Goal: Information Seeking & Learning: Check status

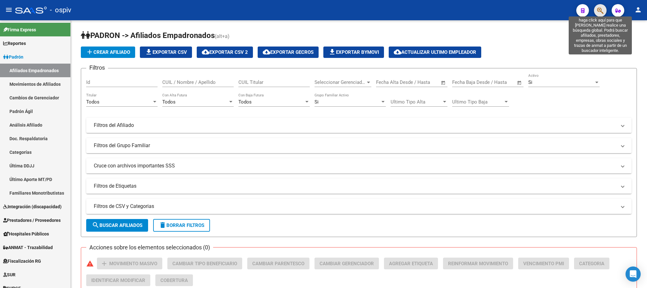
click at [603, 13] on icon "button" at bounding box center [600, 10] width 6 height 7
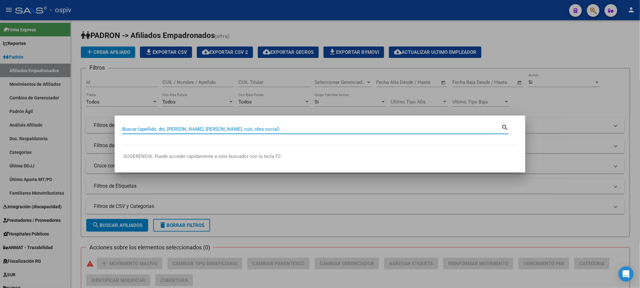
paste input "70511463"
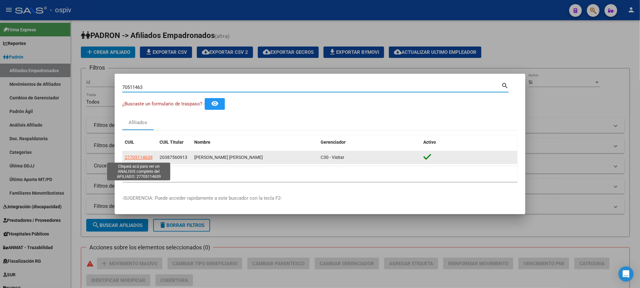
click at [132, 156] on span "27705114639" at bounding box center [139, 156] width 28 height 5
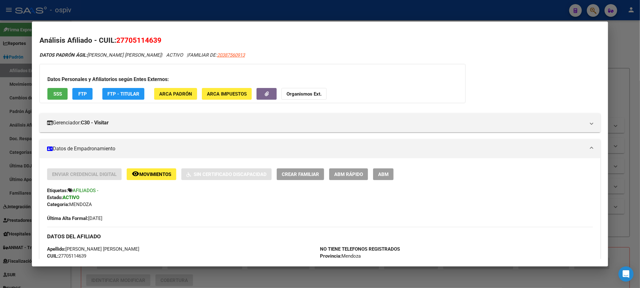
click at [142, 10] on div at bounding box center [320, 144] width 640 height 288
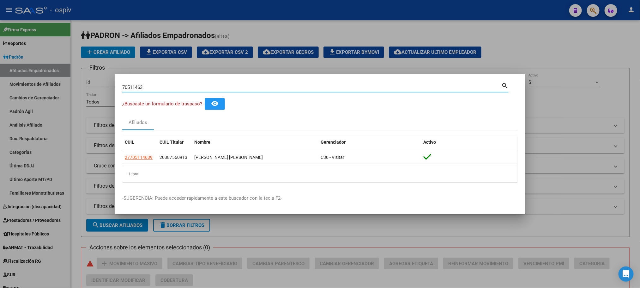
drag, startPoint x: 153, startPoint y: 84, endPoint x: 107, endPoint y: 78, distance: 45.7
click at [107, 78] on div "70511463 Buscar (apellido, dni, cuil, nro traspaso, cuit, obra social) search ¿…" at bounding box center [320, 144] width 640 height 288
paste input "59011891"
type input "59011891"
click at [126, 219] on div at bounding box center [320, 144] width 640 height 288
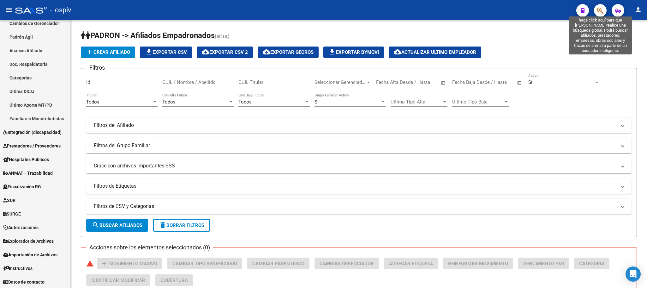
click at [598, 10] on icon "button" at bounding box center [600, 10] width 6 height 7
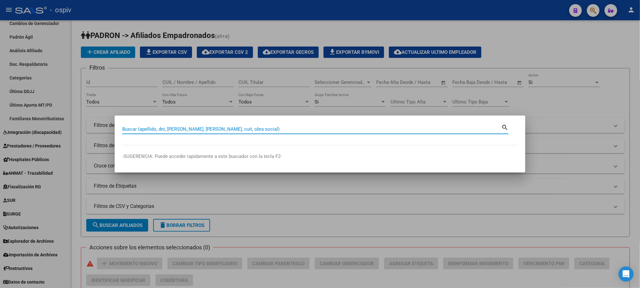
paste input "59011891"
type input "59011891"
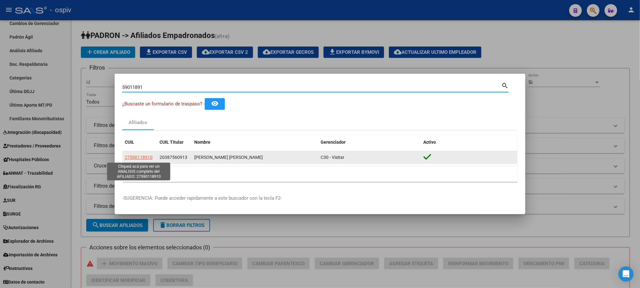
click at [138, 156] on span "27590118910" at bounding box center [139, 156] width 28 height 5
type textarea "27590118910"
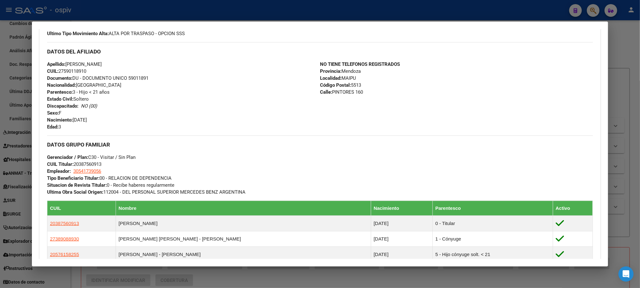
scroll to position [284, 0]
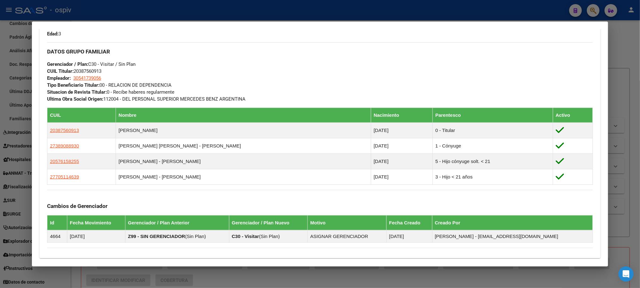
click at [215, 3] on div at bounding box center [320, 144] width 640 height 288
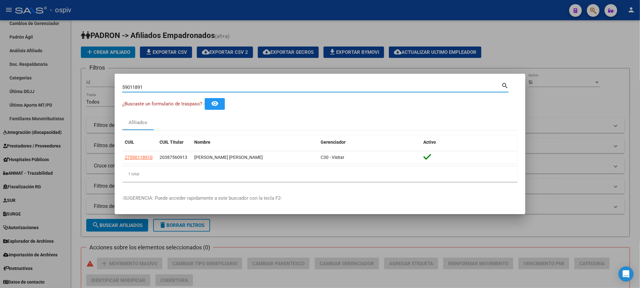
drag, startPoint x: 150, startPoint y: 88, endPoint x: 56, endPoint y: 73, distance: 94.6
click at [56, 73] on div "59011891 Buscar (apellido, dni, cuil, nro traspaso, cuit, obra social) search ¿…" at bounding box center [320, 144] width 640 height 288
paste input "212547"
type input "59212547"
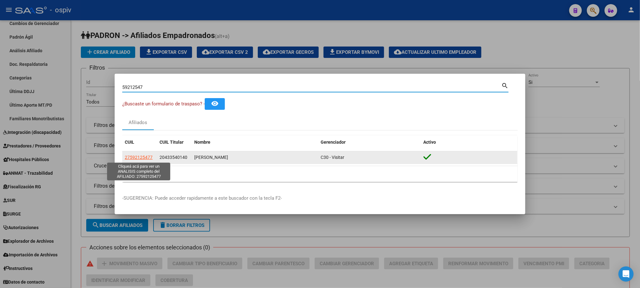
click at [140, 159] on span "27592125477" at bounding box center [139, 156] width 28 height 5
type textarea "27592125477"
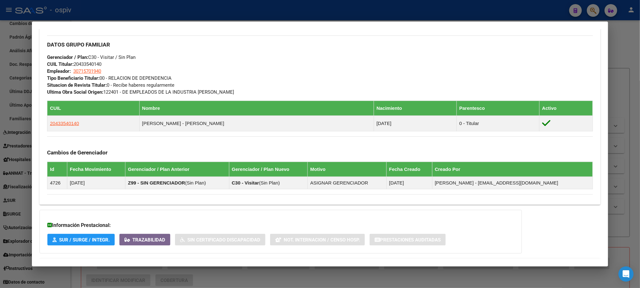
click at [255, 13] on div at bounding box center [320, 144] width 640 height 288
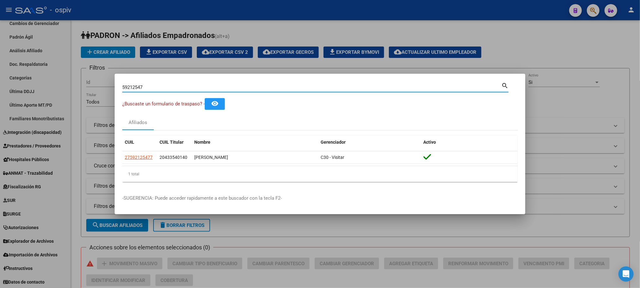
drag, startPoint x: 157, startPoint y: 86, endPoint x: 73, endPoint y: 73, distance: 84.6
click at [73, 73] on div "59212547 Buscar (apellido, dni, cuil, nro traspaso, cuit, obra social) search ¿…" at bounding box center [320, 144] width 640 height 288
paste input "821375"
type input "59821375"
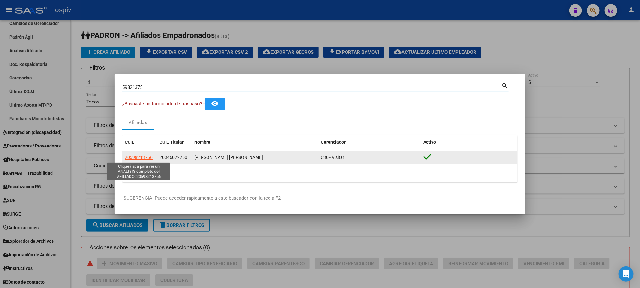
click at [137, 155] on span "20598213756" at bounding box center [139, 156] width 28 height 5
type textarea "20598213756"
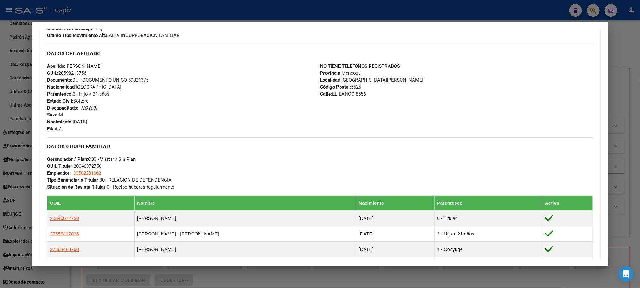
scroll to position [390, 0]
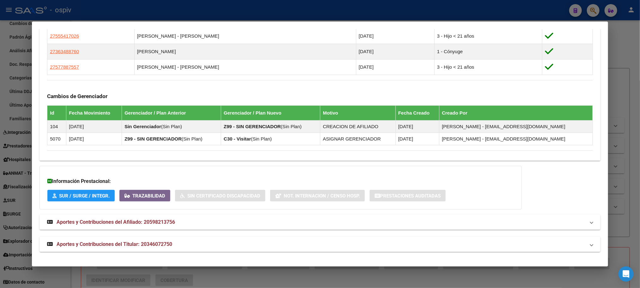
click at [130, 13] on div at bounding box center [320, 144] width 640 height 288
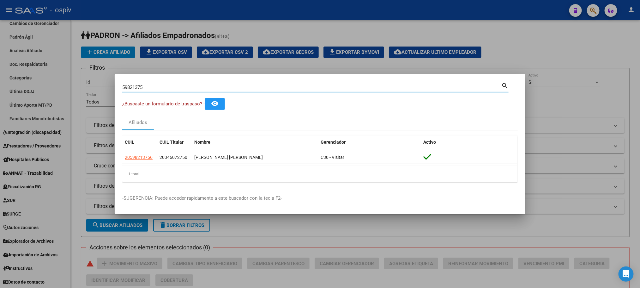
drag, startPoint x: 145, startPoint y: 87, endPoint x: 83, endPoint y: 80, distance: 62.7
click at [83, 80] on div "59821375 Buscar (apellido, dni, cuil, nro traspaso, cuit, obra social) search ¿…" at bounding box center [320, 144] width 640 height 288
paste input "37199171"
type input "37199171"
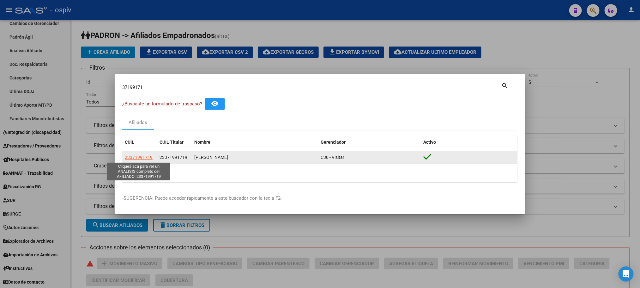
click at [142, 155] on span "23371991719" at bounding box center [139, 156] width 28 height 5
type textarea "23371991719"
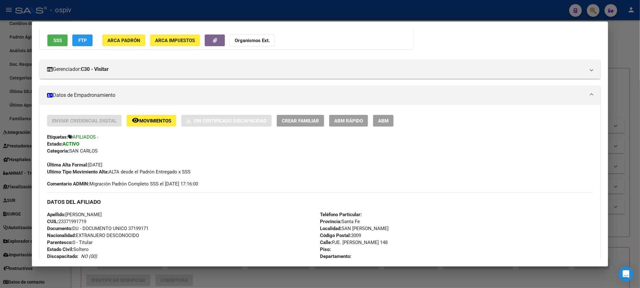
scroll to position [36, 0]
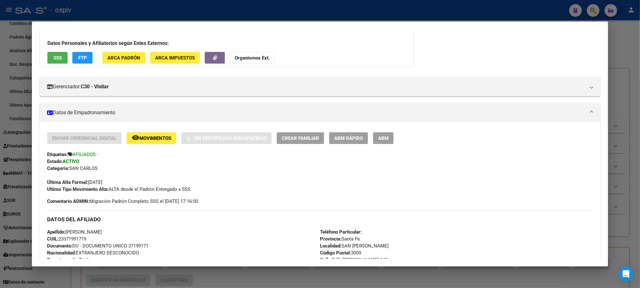
click at [144, 9] on div at bounding box center [320, 144] width 640 height 288
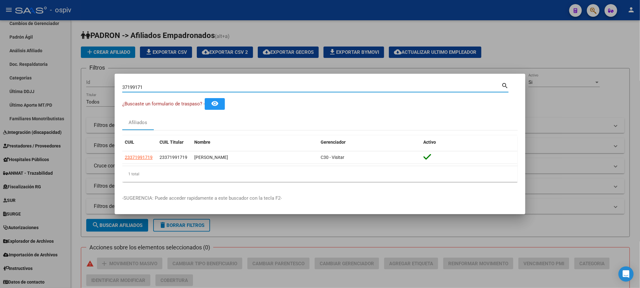
drag, startPoint x: 74, startPoint y: 88, endPoint x: 64, endPoint y: 88, distance: 10.7
click at [64, 88] on div "37199171 Buscar (apellido, dni, cuil, nro traspaso, cuit, obra social) search ¿…" at bounding box center [320, 144] width 640 height 288
paste input "6619067"
type input "36619067"
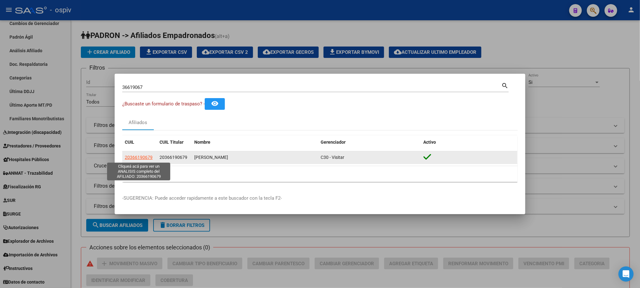
click at [146, 155] on span "20366190679" at bounding box center [139, 156] width 28 height 5
type textarea "20366190679"
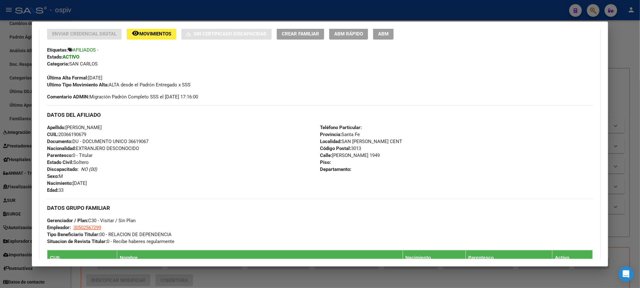
scroll to position [142, 0]
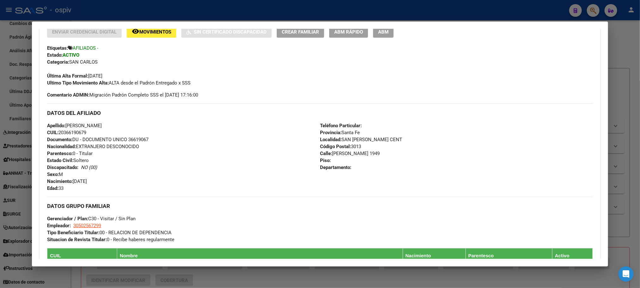
click at [175, 11] on div at bounding box center [320, 144] width 640 height 288
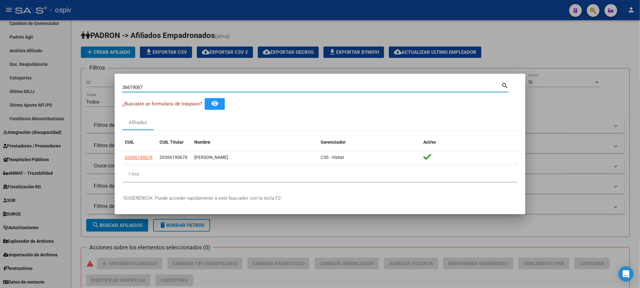
drag, startPoint x: 145, startPoint y: 88, endPoint x: 64, endPoint y: 81, distance: 81.5
click at [64, 81] on div "36619067 Buscar (apellido, dni, cuil, nro traspaso, cuit, obra social) search ¿…" at bounding box center [320, 144] width 640 height 288
paste input "20674962"
type input "20674962"
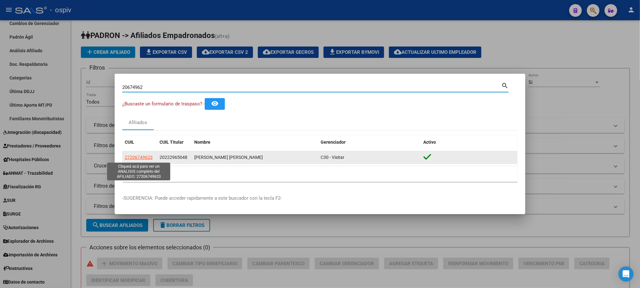
click at [135, 155] on span "27206749623" at bounding box center [139, 156] width 28 height 5
type textarea "27206749623"
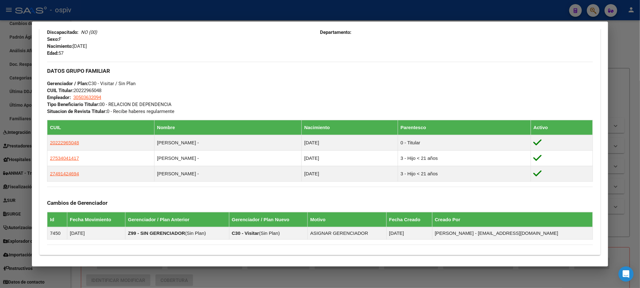
scroll to position [367, 0]
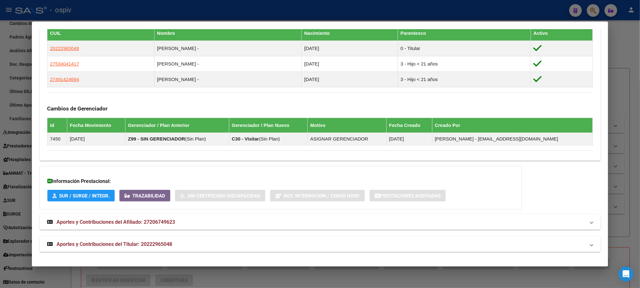
click at [146, 243] on span "Aportes y Contribuciones del Titular: 20222965048" at bounding box center [115, 244] width 116 height 6
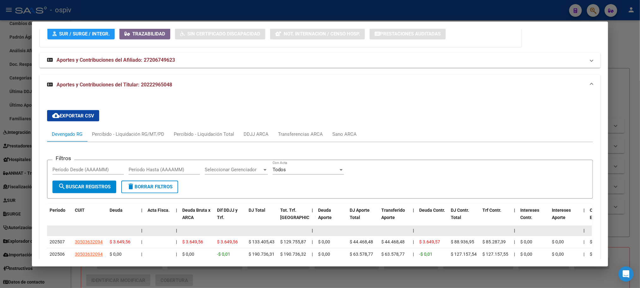
scroll to position [573, 0]
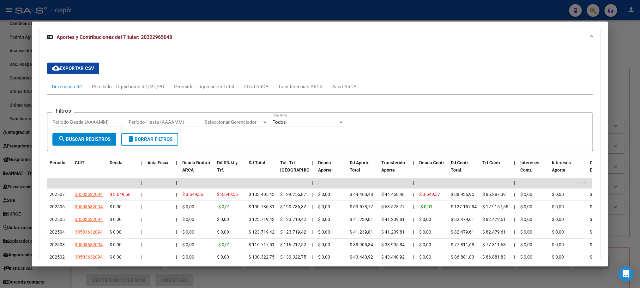
click at [200, 9] on div at bounding box center [320, 144] width 640 height 288
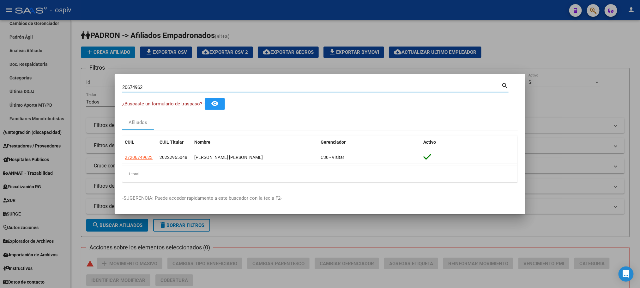
drag, startPoint x: 149, startPoint y: 86, endPoint x: 73, endPoint y: 76, distance: 76.7
click at [73, 76] on div "20674962 Buscar (apellido, dni, cuil, nro traspaso, cuit, obra social) search ¿…" at bounding box center [320, 144] width 640 height 288
paste input "37199171"
type input "37199171"
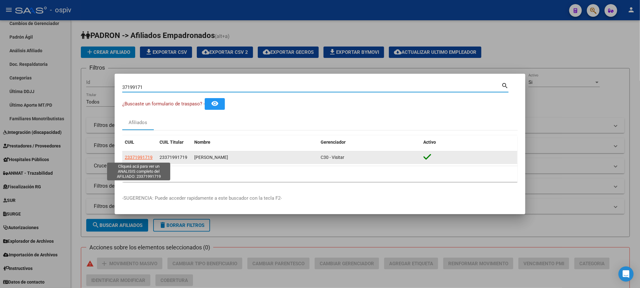
click at [146, 156] on span "23371991719" at bounding box center [139, 156] width 28 height 5
type textarea "23371991719"
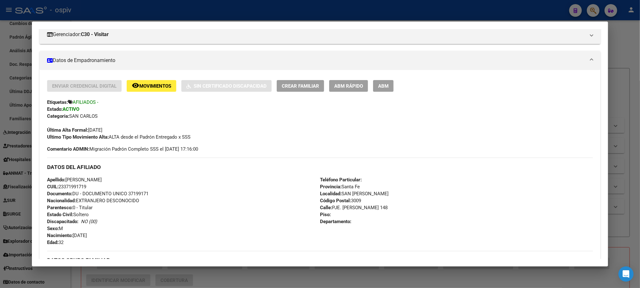
scroll to position [190, 0]
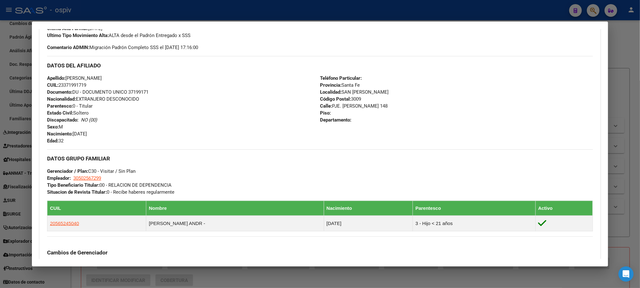
click at [126, 16] on div at bounding box center [320, 144] width 640 height 288
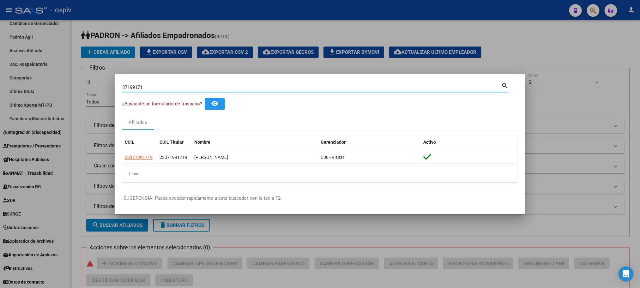
drag, startPoint x: 139, startPoint y: 84, endPoint x: 63, endPoint y: 79, distance: 76.0
click at [63, 79] on div "37199171 Buscar (apellido, dni, cuil, nro traspaso, cuit, obra social) search ¿…" at bounding box center [320, 144] width 640 height 288
paste input "56296052"
type input "56296052"
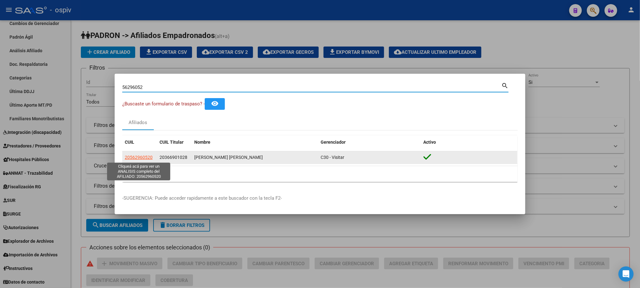
click at [132, 154] on span "20562960520" at bounding box center [139, 156] width 28 height 5
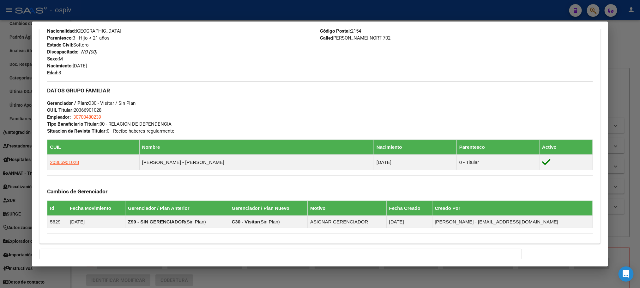
scroll to position [330, 0]
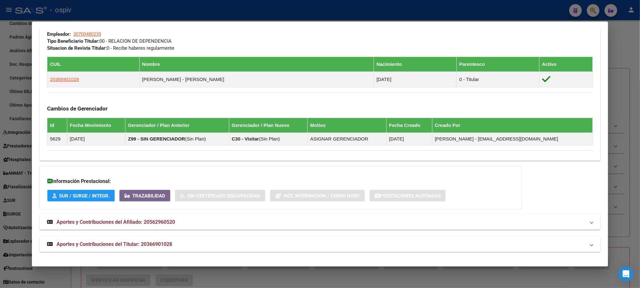
click at [123, 241] on span "Aportes y Contribuciones del Titular: 20366901028" at bounding box center [115, 244] width 116 height 6
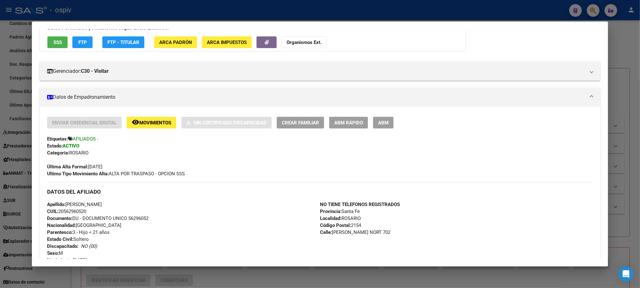
scroll to position [0, 0]
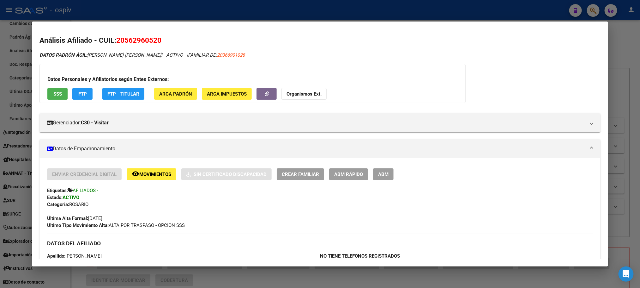
click at [53, 91] on span "SSS" at bounding box center [57, 94] width 9 height 6
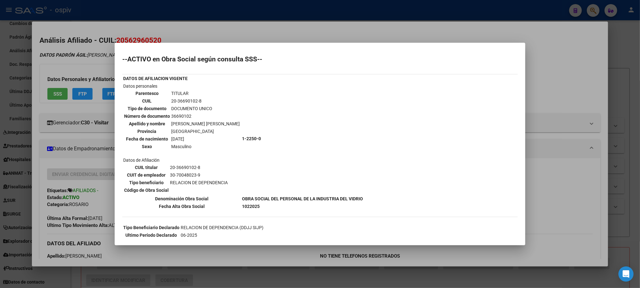
click at [222, 12] on div at bounding box center [320, 144] width 640 height 288
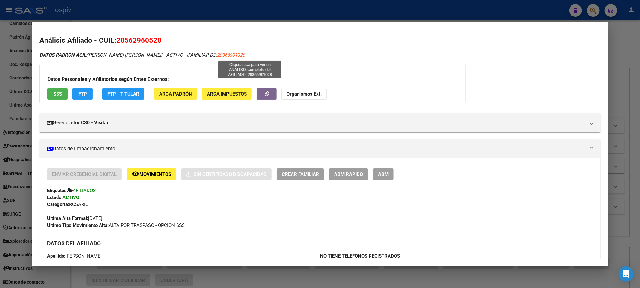
click at [245, 56] on span "20366901028" at bounding box center [231, 55] width 28 height 6
type textarea "20366901028"
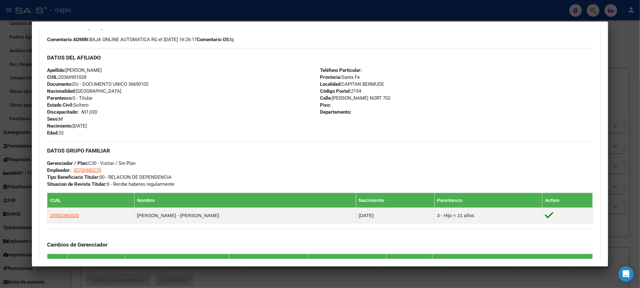
scroll to position [313, 0]
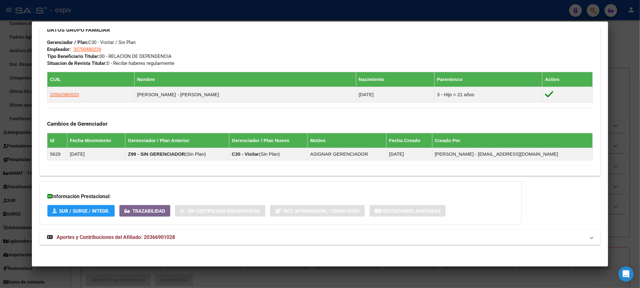
click at [139, 239] on span "Aportes y Contribuciones del Afiliado: 20366901028" at bounding box center [116, 237] width 118 height 6
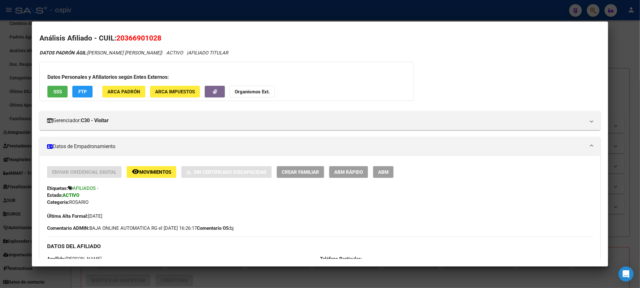
scroll to position [0, 0]
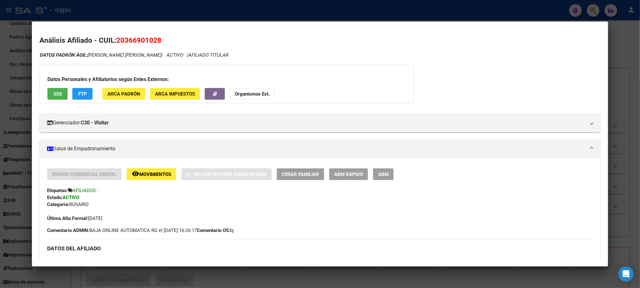
click at [138, 39] on span "20366901028" at bounding box center [138, 40] width 45 height 8
copy span "20366901028"
click at [173, 9] on div at bounding box center [320, 144] width 640 height 288
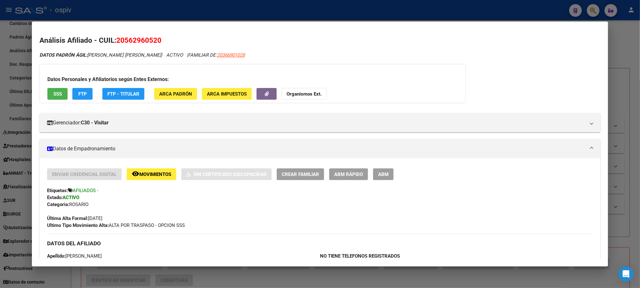
click at [159, 13] on div at bounding box center [320, 144] width 640 height 288
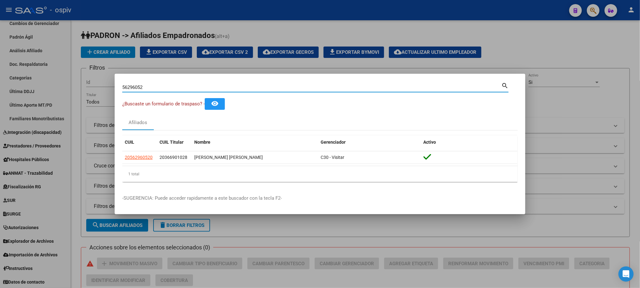
drag, startPoint x: 147, startPoint y: 86, endPoint x: 76, endPoint y: 80, distance: 71.1
click at [76, 80] on div "56296052 Buscar (apellido, dni, cuil, nro traspaso, cuit, obra social) search ¿…" at bounding box center [320, 144] width 640 height 288
paste input "24613687"
type input "24613687"
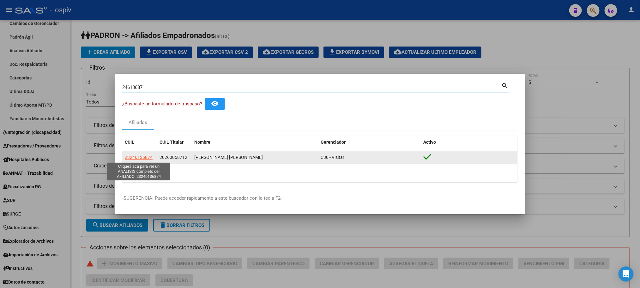
click at [140, 160] on span "23246136874" at bounding box center [139, 156] width 28 height 5
type textarea "23246136874"
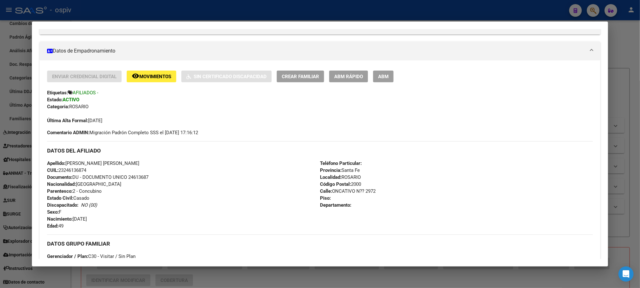
scroll to position [95, 0]
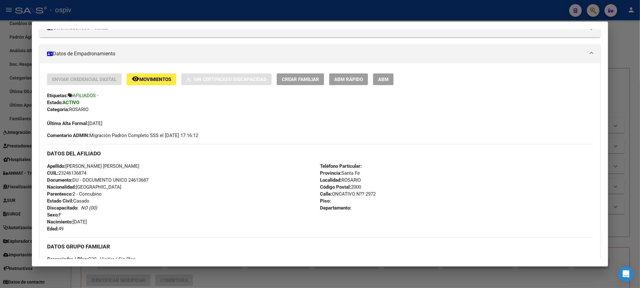
click at [152, 6] on div at bounding box center [320, 144] width 640 height 288
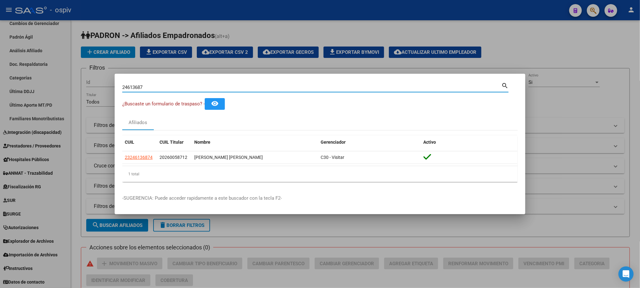
drag, startPoint x: 147, startPoint y: 88, endPoint x: 87, endPoint y: 81, distance: 60.7
click at [87, 81] on div "24613687 Buscar (apellido, dni, cuil, nro traspaso, cuit, obra social) search ¿…" at bounding box center [320, 144] width 640 height 288
paste input "4963887"
type input "49638877"
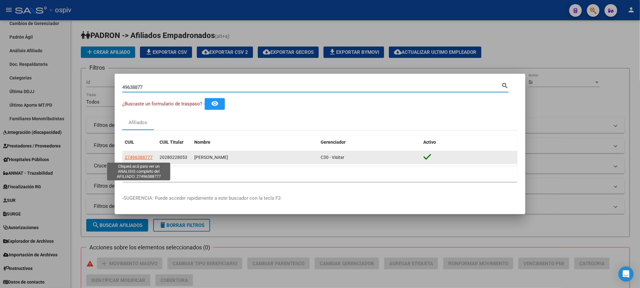
click at [142, 157] on span "27496388777" at bounding box center [139, 156] width 28 height 5
type textarea "27496388777"
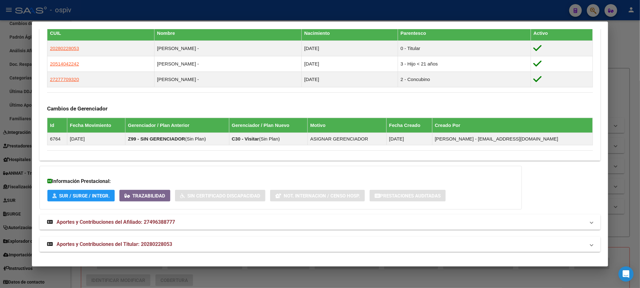
scroll to position [367, 0]
drag, startPoint x: 151, startPoint y: 246, endPoint x: 203, endPoint y: 240, distance: 52.2
click at [153, 246] on span "Aportes y Contribuciones del Titular: 20280228053" at bounding box center [115, 244] width 116 height 6
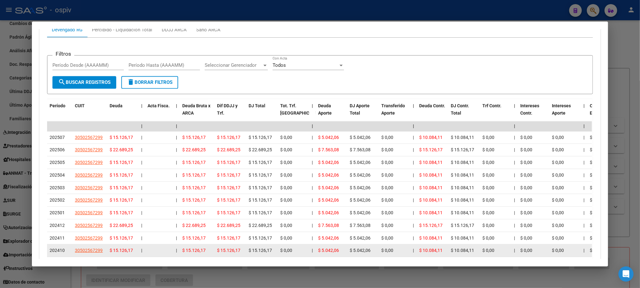
scroll to position [668, 0]
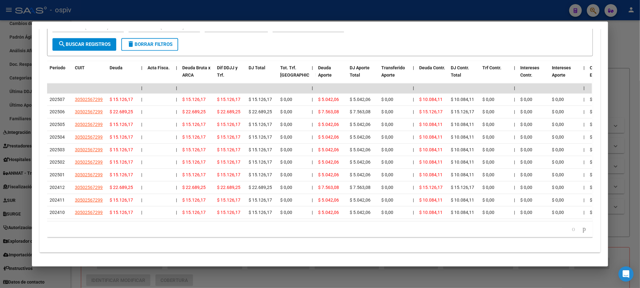
click at [200, 12] on div at bounding box center [320, 144] width 640 height 288
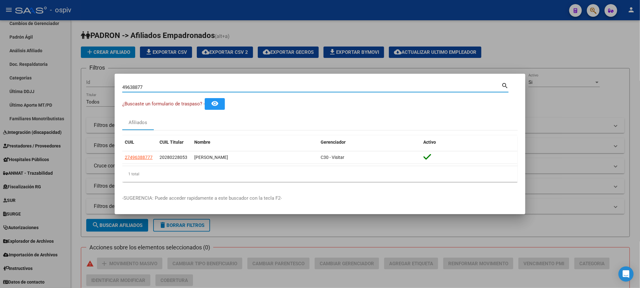
drag, startPoint x: 159, startPoint y: 87, endPoint x: 59, endPoint y: 80, distance: 100.7
click at [59, 80] on div "49638877 Buscar (apellido, dni, cuil, nro traspaso, cuit, obra social) search ¿…" at bounding box center [320, 144] width 640 height 288
paste input "38450281"
type input "38450281"
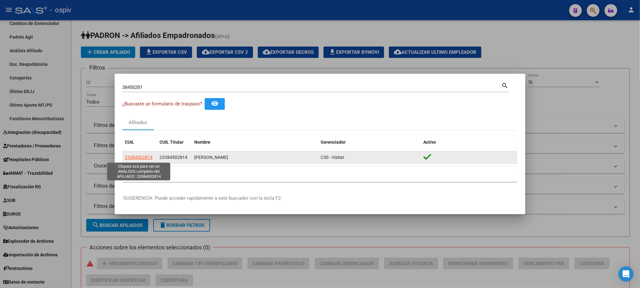
click at [144, 155] on span "23384502814" at bounding box center [139, 156] width 28 height 5
type textarea "23384502814"
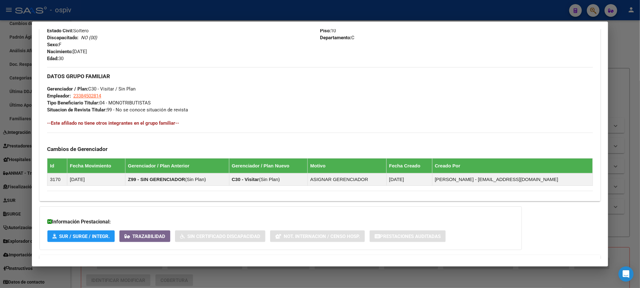
scroll to position [291, 0]
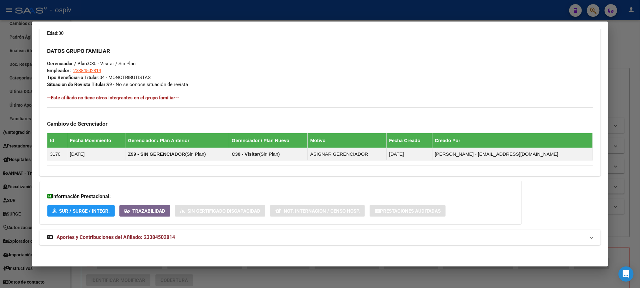
click at [161, 237] on span "Aportes y Contribuciones del Afiliado: 23384502814" at bounding box center [116, 237] width 118 height 6
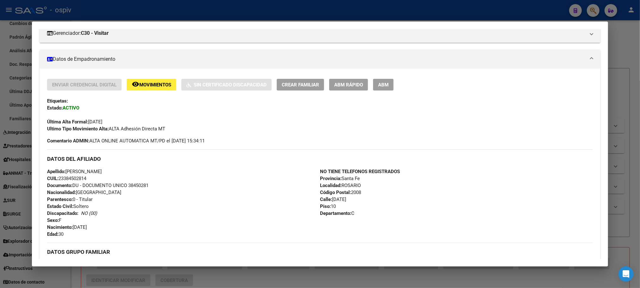
scroll to position [0, 0]
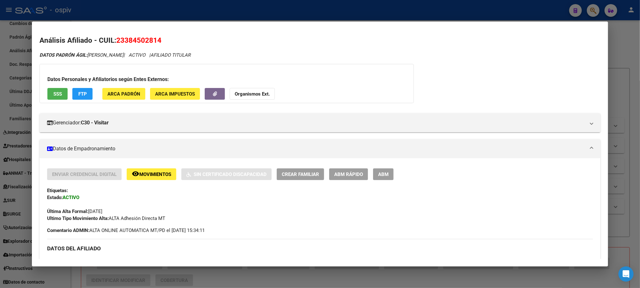
click at [189, 12] on div at bounding box center [320, 144] width 640 height 288
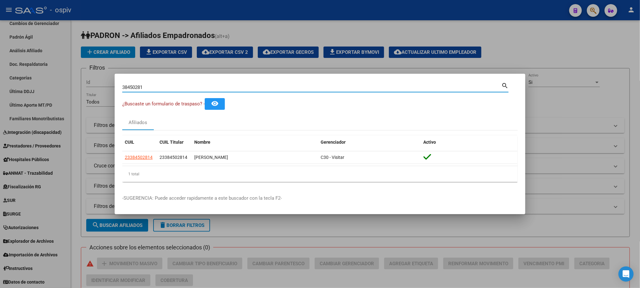
drag, startPoint x: 147, startPoint y: 88, endPoint x: 87, endPoint y: 80, distance: 60.2
click at [87, 80] on div "38450281 Buscar (apellido, dni, cuil, nro traspaso, cuit, obra social) search ¿…" at bounding box center [320, 144] width 640 height 288
paste input "5833390"
type input "58333901"
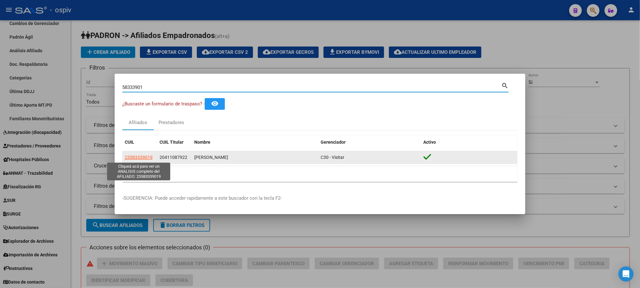
click at [147, 156] on span "23583339019" at bounding box center [139, 156] width 28 height 5
type textarea "23583339019"
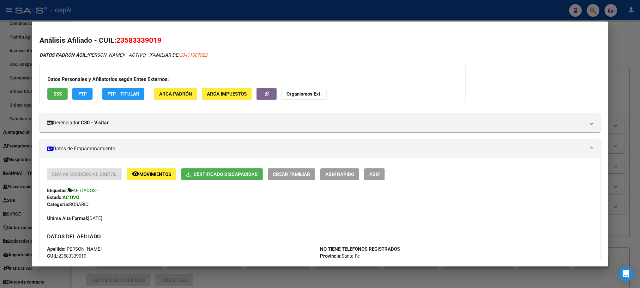
click at [166, 15] on div at bounding box center [320, 144] width 640 height 288
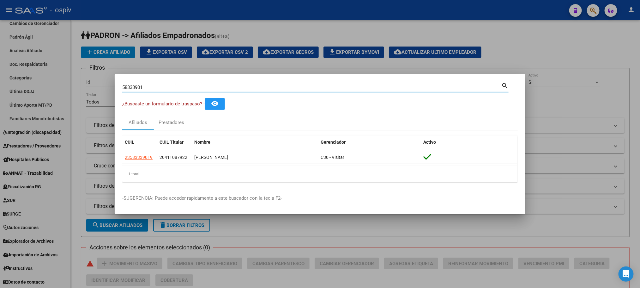
drag, startPoint x: 148, startPoint y: 86, endPoint x: 86, endPoint y: 81, distance: 62.1
click at [86, 81] on div "58333901 Buscar (apellido, dni, cuil, nro traspaso, cuit, obra social) search ¿…" at bounding box center [320, 144] width 640 height 288
paste input "4186488"
type input "41864881"
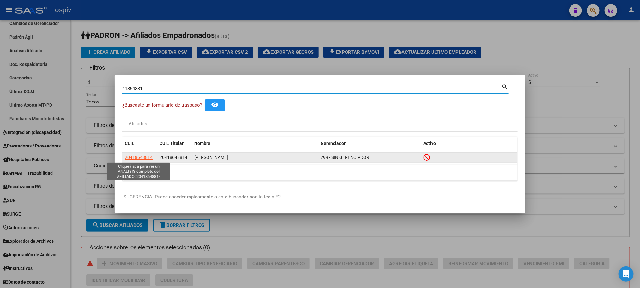
click at [143, 157] on span "20418648814" at bounding box center [139, 156] width 28 height 5
type textarea "20418648814"
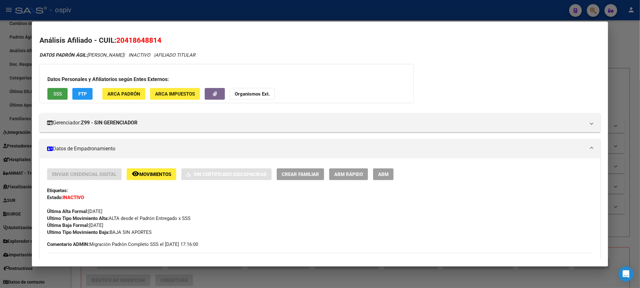
click at [55, 88] on button "SSS" at bounding box center [57, 94] width 20 height 12
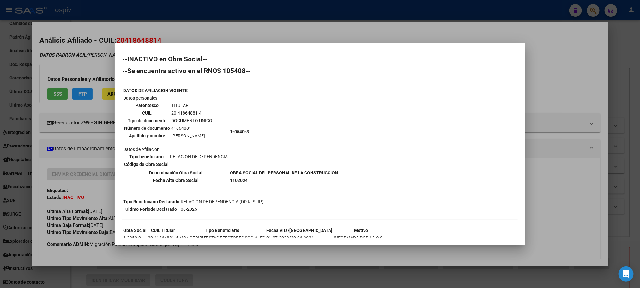
click at [320, 18] on div at bounding box center [320, 144] width 640 height 288
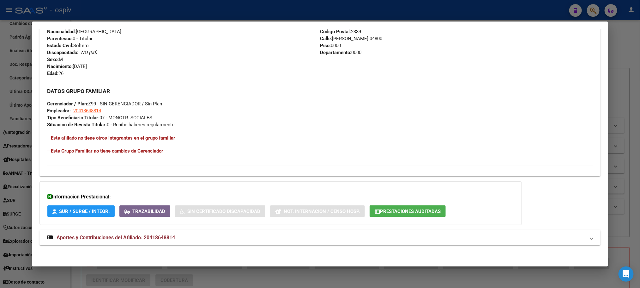
scroll to position [265, 0]
click at [154, 233] on strong "Aportes y Contribuciones del Afiliado: 20418648814" at bounding box center [111, 237] width 128 height 8
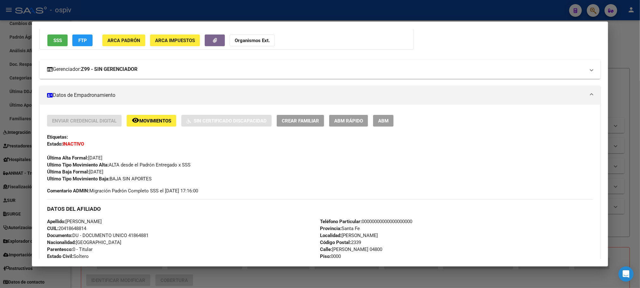
scroll to position [0, 0]
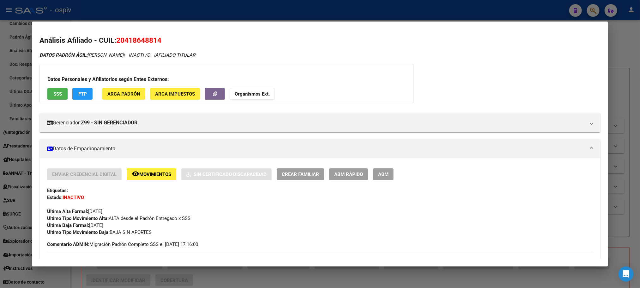
click at [59, 94] on span "SSS" at bounding box center [57, 94] width 9 height 6
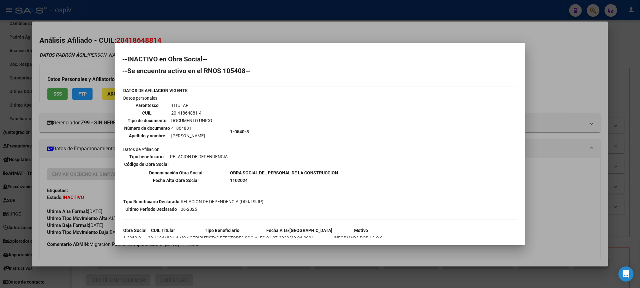
scroll to position [22, 0]
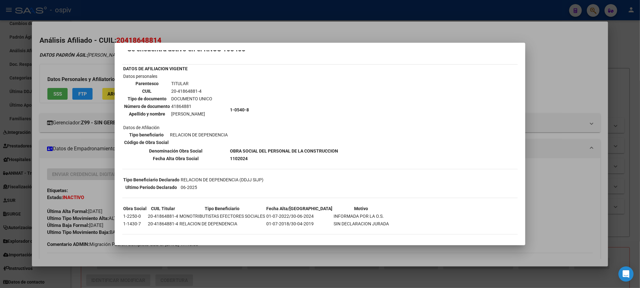
click at [269, 15] on div at bounding box center [320, 144] width 640 height 288
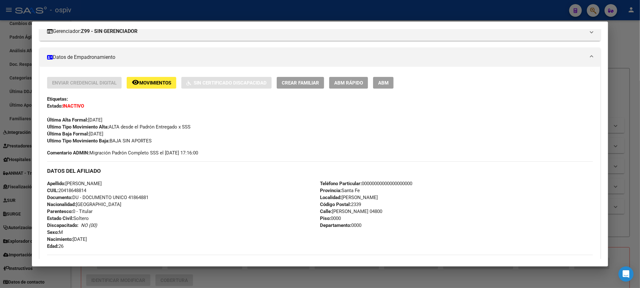
scroll to position [95, 0]
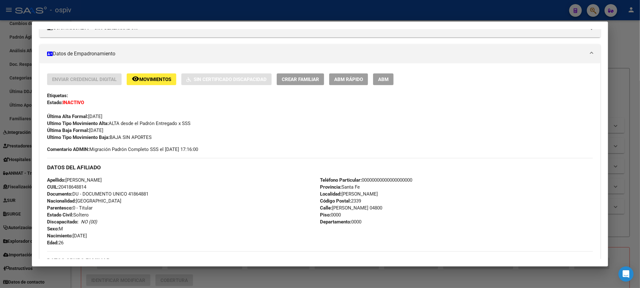
drag, startPoint x: 45, startPoint y: 129, endPoint x: 147, endPoint y: 136, distance: 102.6
click at [147, 136] on div "Enviar Credencial Digital remove_red_eye Movimientos Sin Certificado Discapacid…" at bounding box center [320, 106] width 546 height 67
drag, startPoint x: 155, startPoint y: 139, endPoint x: 40, endPoint y: 132, distance: 115.2
click at [40, 132] on div "Enviar Credencial Digital remove_red_eye Movimientos Sin Certificado Discapacid…" at bounding box center [319, 206] width 561 height 267
copy div "Última Baja Formal: [DATE] Ultimo Tipo Movimiento Baja: BAJA SIN APORTES"
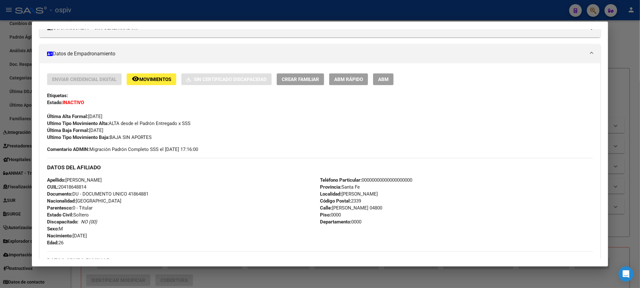
click at [104, 9] on div at bounding box center [320, 144] width 640 height 288
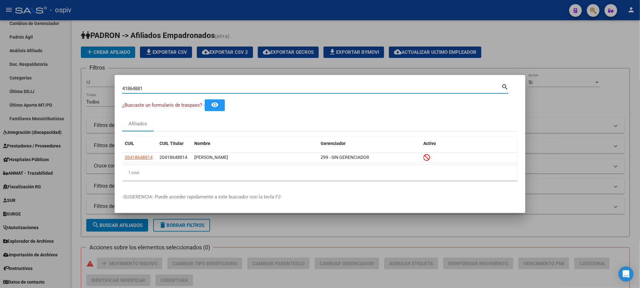
drag, startPoint x: 152, startPoint y: 89, endPoint x: 78, endPoint y: 82, distance: 74.2
click at [78, 82] on div "41864881 Buscar (apellido, dni, cuil, nro traspaso, cuit, obra social) search ¿…" at bounding box center [320, 144] width 640 height 288
paste input "3426774"
type input "34267741"
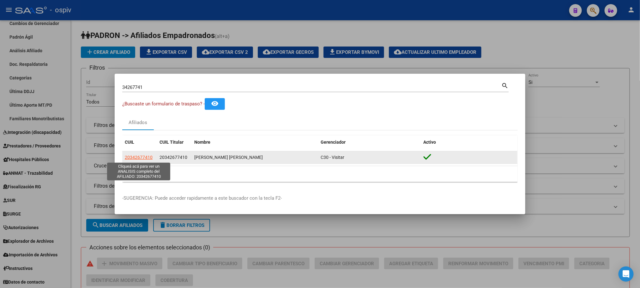
click at [134, 156] on span "20342677410" at bounding box center [139, 156] width 28 height 5
type textarea "20342677410"
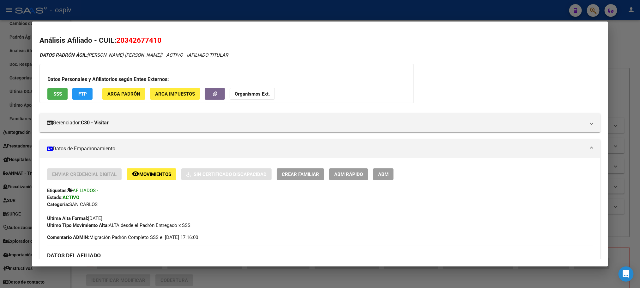
click at [180, 12] on div at bounding box center [320, 144] width 640 height 288
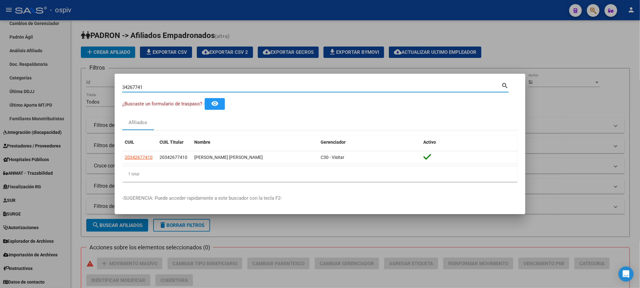
drag, startPoint x: 151, startPoint y: 88, endPoint x: 43, endPoint y: 76, distance: 108.7
click at [43, 76] on div "34267741 Buscar (apellido, dni, cuil, nro traspaso, cuit, obra social) search ¿…" at bounding box center [320, 144] width 640 height 288
paste input "42611820"
type input "42611820"
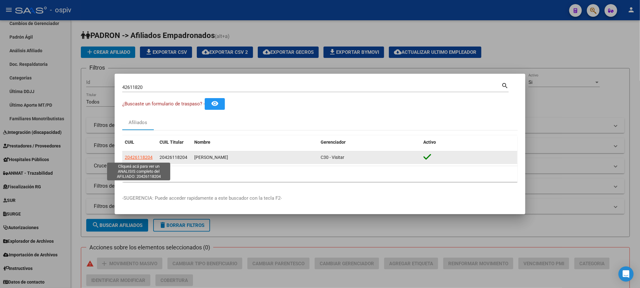
click at [138, 156] on span "20426118204" at bounding box center [139, 156] width 28 height 5
type textarea "20426118204"
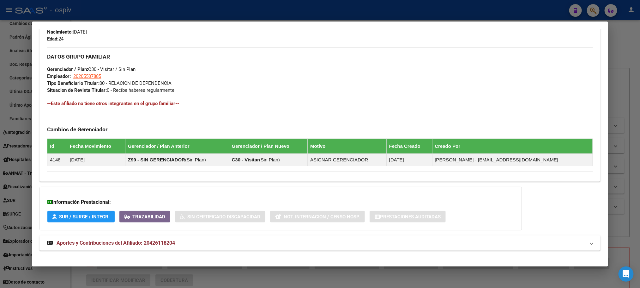
scroll to position [291, 0]
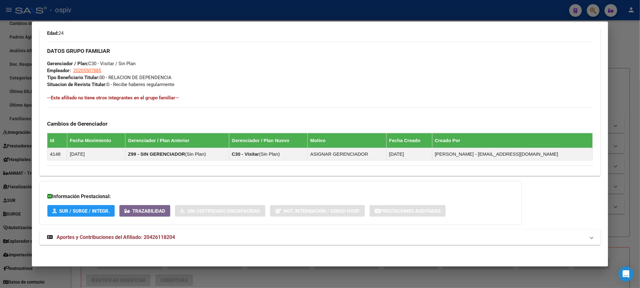
click at [131, 238] on span "Aportes y Contribuciones del Afiliado: 20426118204" at bounding box center [116, 237] width 118 height 6
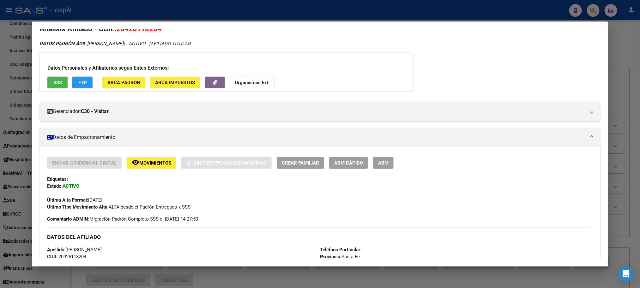
scroll to position [0, 0]
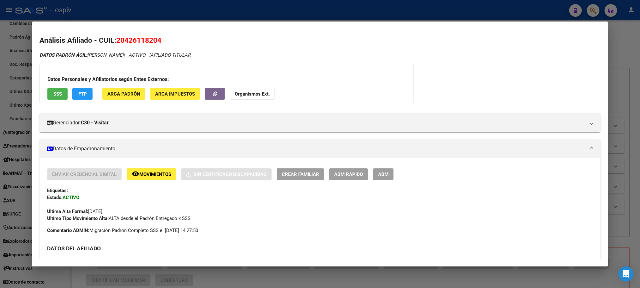
click at [58, 95] on span "SSS" at bounding box center [57, 94] width 9 height 6
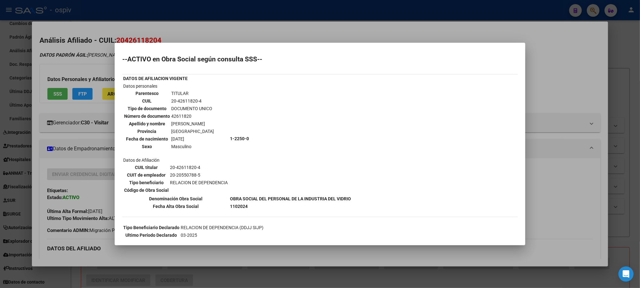
click at [269, 15] on div at bounding box center [320, 144] width 640 height 288
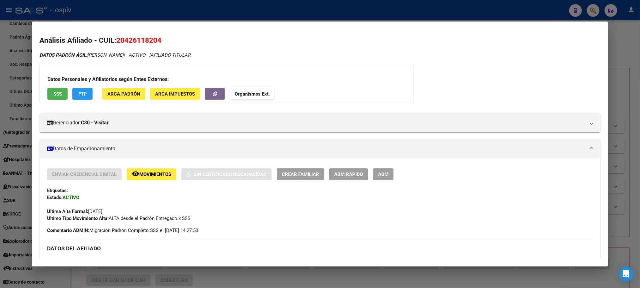
click at [140, 14] on div at bounding box center [320, 144] width 640 height 288
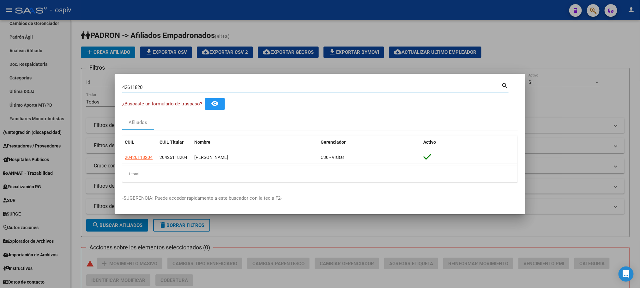
drag, startPoint x: 128, startPoint y: 89, endPoint x: 98, endPoint y: 89, distance: 30.6
click at [98, 89] on div "42611820 Buscar (apellido, dni, cuil, nro traspaso, cuit, obra social) search ¿…" at bounding box center [320, 144] width 640 height 288
paste input "4292602"
type input "44292602"
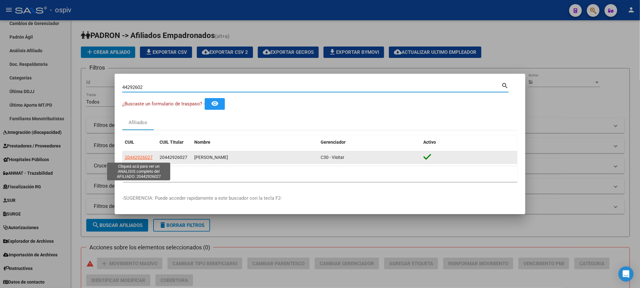
click at [142, 158] on span "20442926027" at bounding box center [139, 156] width 28 height 5
type textarea "20442926027"
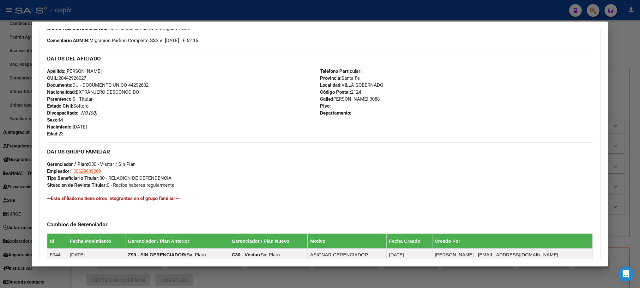
scroll to position [291, 0]
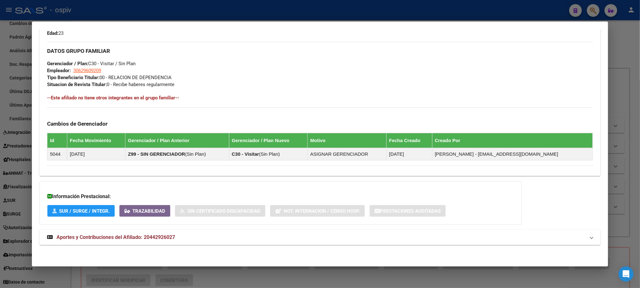
click at [124, 240] on strong "Aportes y Contribuciones del Afiliado: 20442926027" at bounding box center [111, 237] width 128 height 8
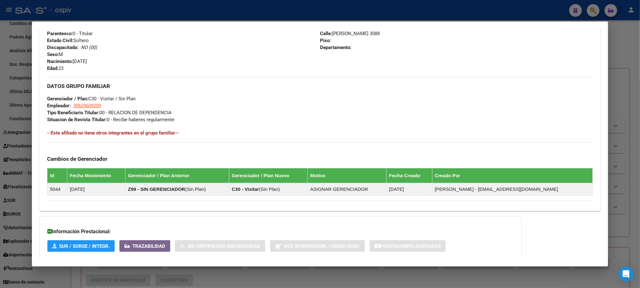
scroll to position [119, 0]
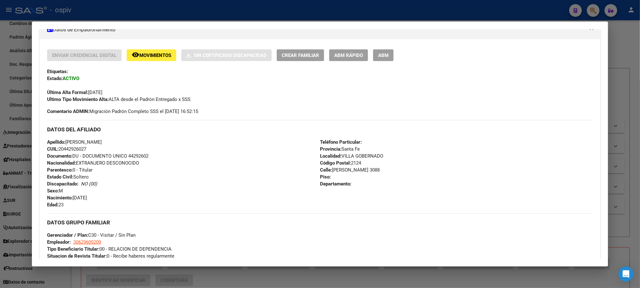
drag, startPoint x: 229, startPoint y: 9, endPoint x: 231, endPoint y: 15, distance: 6.6
click at [229, 9] on div at bounding box center [320, 144] width 640 height 288
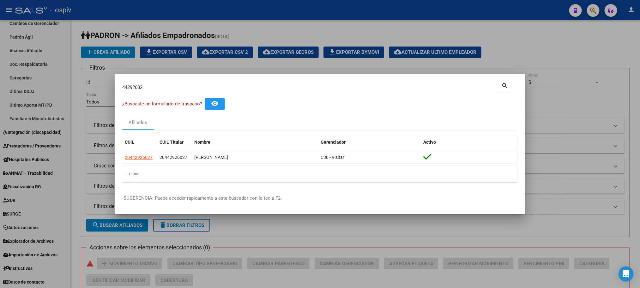
drag, startPoint x: 165, startPoint y: 90, endPoint x: 110, endPoint y: 87, distance: 55.1
click at [110, 87] on div "44292602 Buscar (apellido, dni, cuil, nro traspaso, cuit, obra social) search ¿…" at bounding box center [320, 144] width 640 height 288
drag, startPoint x: 206, startPoint y: 78, endPoint x: 198, endPoint y: 83, distance: 9.5
click at [206, 78] on mat-dialog-container "44292602 Buscar (apellido, dni, cuil, nro traspaso, cuit, obra social) search ¿…" at bounding box center [320, 144] width 411 height 140
click at [183, 87] on input "44292602" at bounding box center [311, 87] width 379 height 6
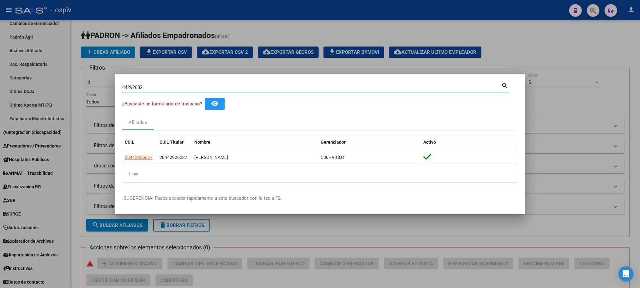
drag, startPoint x: 158, startPoint y: 86, endPoint x: 104, endPoint y: 88, distance: 54.7
click at [104, 88] on div "44292602 Buscar (apellido, dni, cuil, nro traspaso, cuit, obra social) search ¿…" at bounding box center [320, 144] width 640 height 288
paste input "5269369"
type input "52693692"
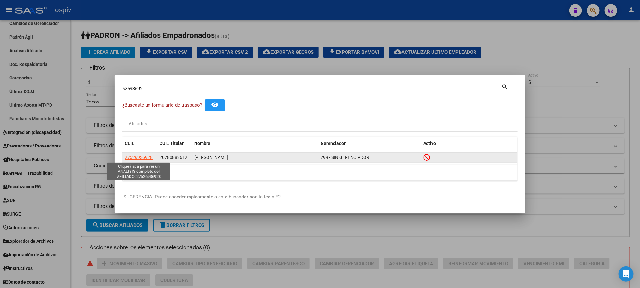
click at [139, 157] on span "27526936928" at bounding box center [139, 156] width 28 height 5
type textarea "27526936928"
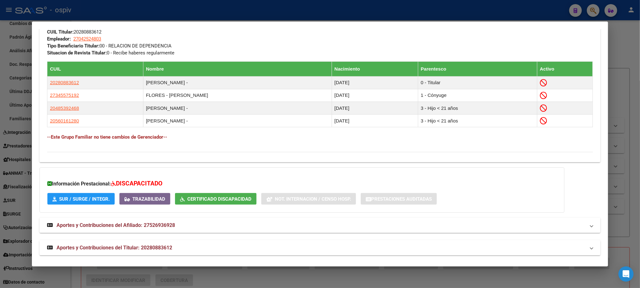
scroll to position [348, 0]
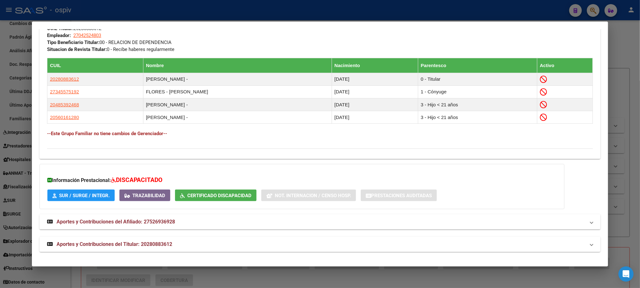
click at [158, 241] on span "Aportes y Contribuciones del Titular: 20280883612" at bounding box center [115, 244] width 116 height 6
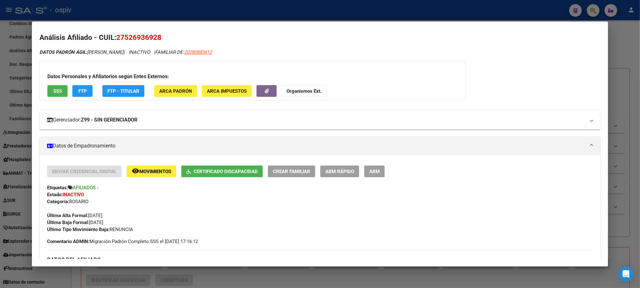
scroll to position [0, 0]
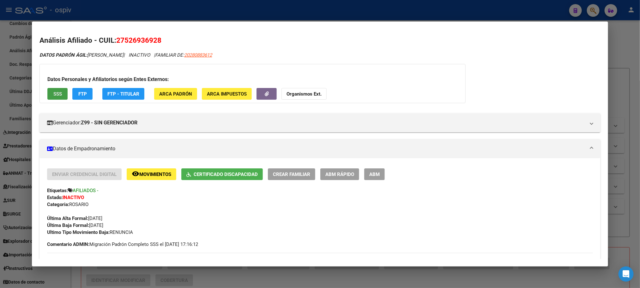
click at [61, 95] on button "SSS" at bounding box center [57, 94] width 20 height 12
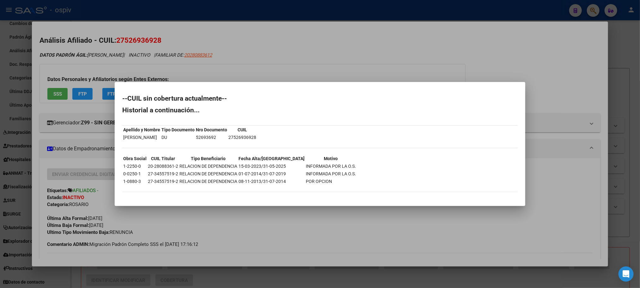
click at [254, 19] on div at bounding box center [320, 144] width 640 height 288
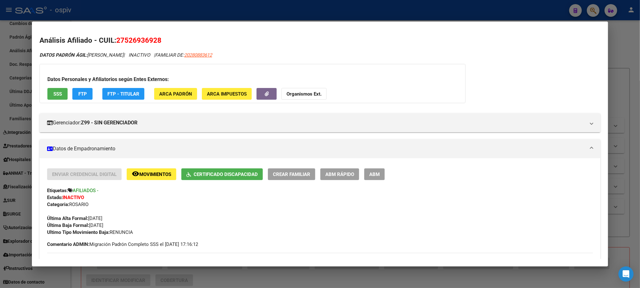
click at [179, 14] on div at bounding box center [320, 144] width 640 height 288
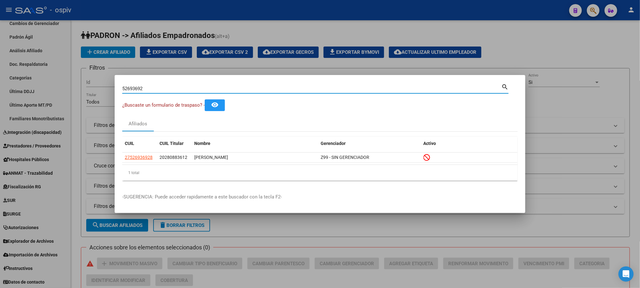
drag, startPoint x: 155, startPoint y: 86, endPoint x: 80, endPoint y: 83, distance: 75.9
click at [80, 83] on div "52693692 Buscar (apellido, dni, cuil, nro traspaso, cuit, obra social) search ¿…" at bounding box center [320, 144] width 640 height 288
paste input "8688651"
type input "58688651"
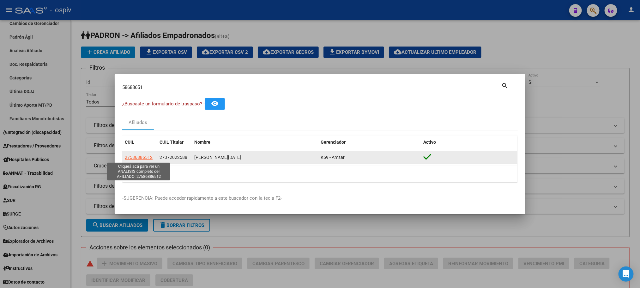
click at [145, 156] on span "27586886512" at bounding box center [139, 156] width 28 height 5
type textarea "27586886512"
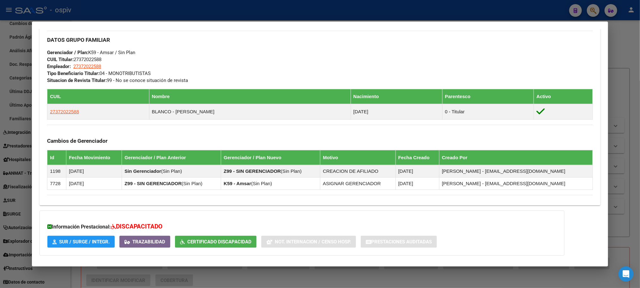
scroll to position [337, 0]
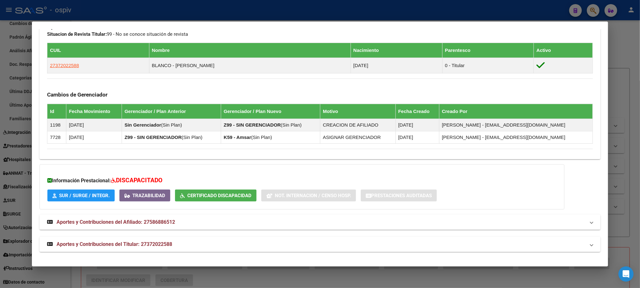
click at [128, 241] on span "Aportes y Contribuciones del Titular: 27372022588" at bounding box center [115, 244] width 116 height 6
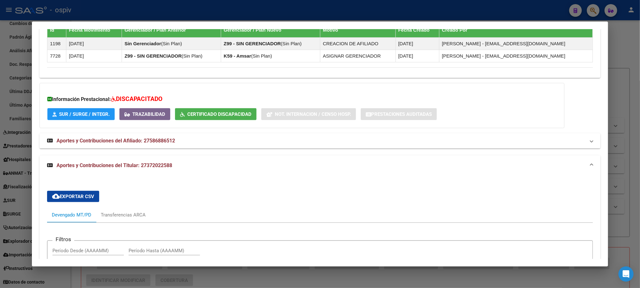
scroll to position [500, 0]
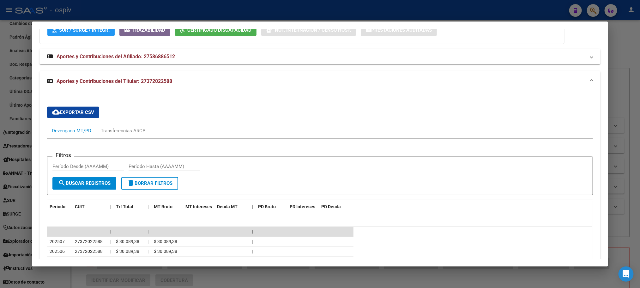
click at [222, 14] on div at bounding box center [320, 144] width 640 height 288
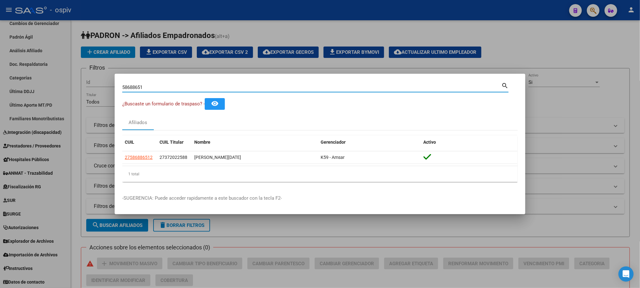
drag, startPoint x: 152, startPoint y: 84, endPoint x: 111, endPoint y: 87, distance: 41.1
click at [111, 87] on div "58688651 Buscar (apellido, dni, cuil, nro traspaso, cuit, obra social) search ¿…" at bounding box center [320, 144] width 640 height 288
paste input "45638295"
type input "45638295"
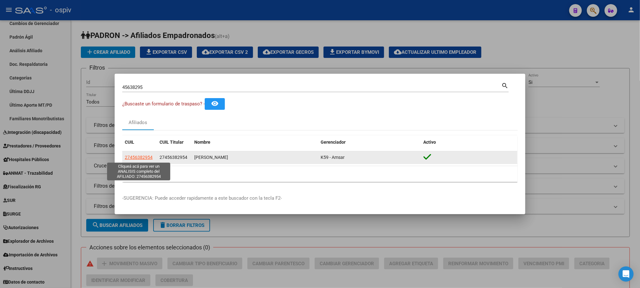
click at [137, 158] on span "27456382954" at bounding box center [139, 156] width 28 height 5
type textarea "27456382954"
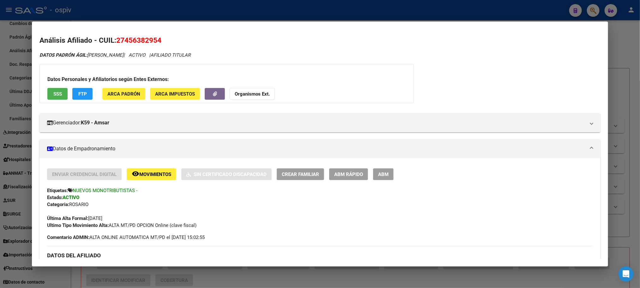
scroll to position [318, 0]
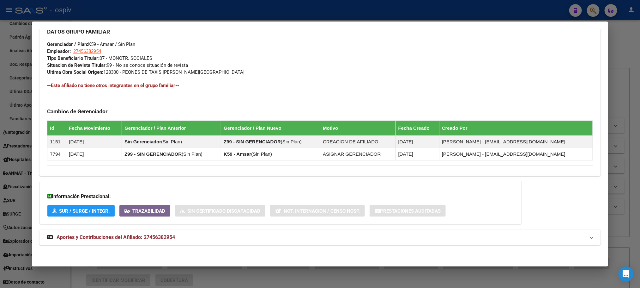
click at [139, 236] on span "Aportes y Contribuciones del Afiliado: 27456382954" at bounding box center [116, 237] width 118 height 6
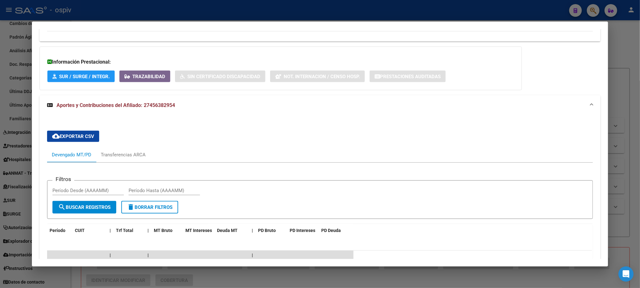
scroll to position [573, 0]
